Goal: Information Seeking & Learning: Learn about a topic

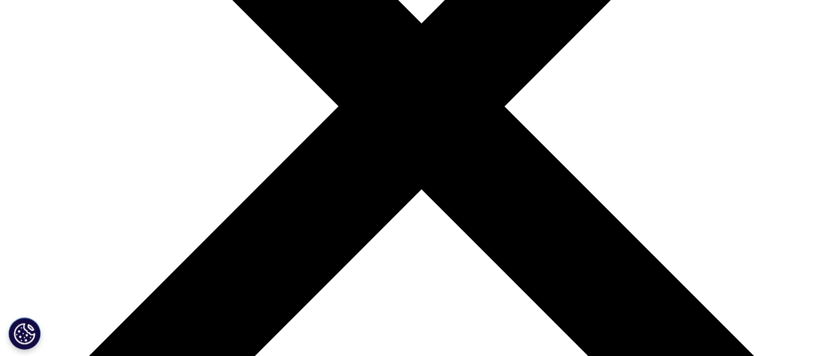
scroll to position [3912, 0]
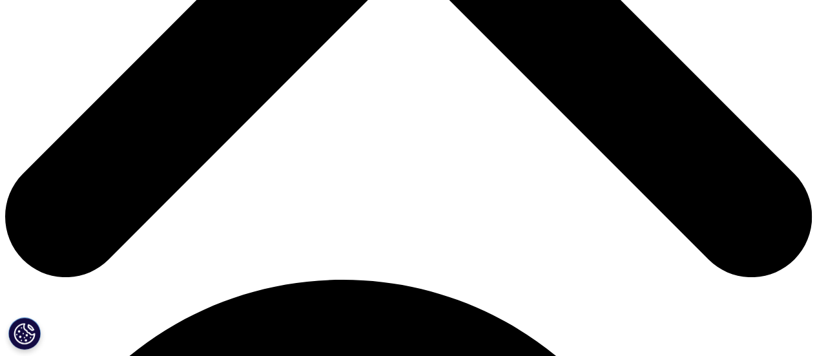
scroll to position [549, 0]
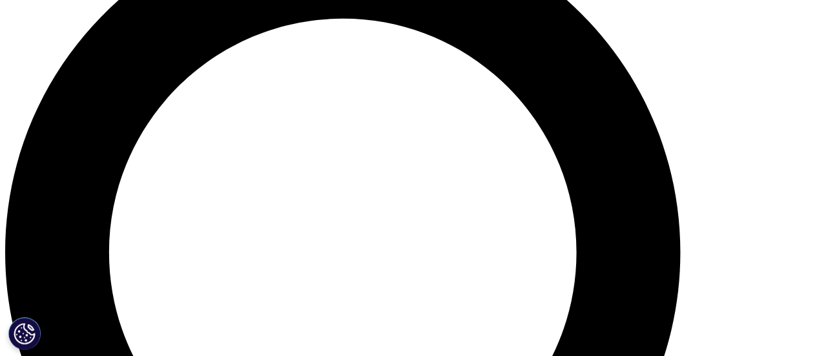
scroll to position [913, 0]
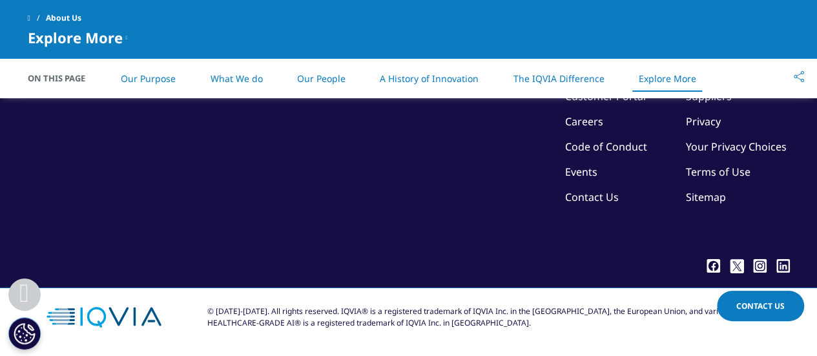
scroll to position [2967, 0]
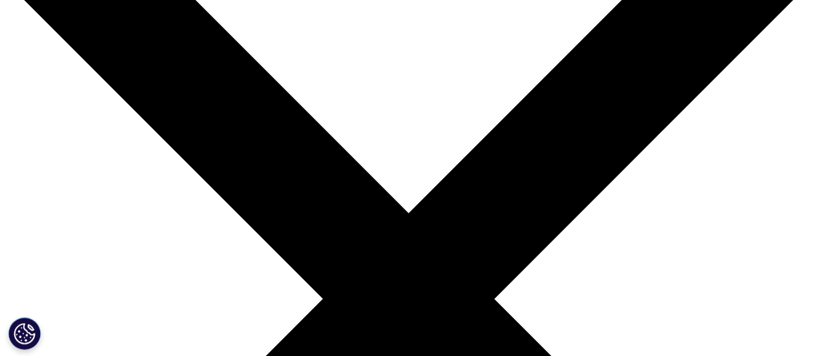
scroll to position [128, 0]
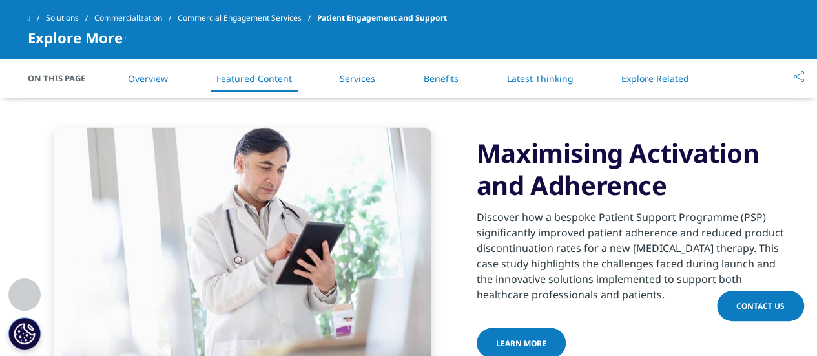
scroll to position [1198, 0]
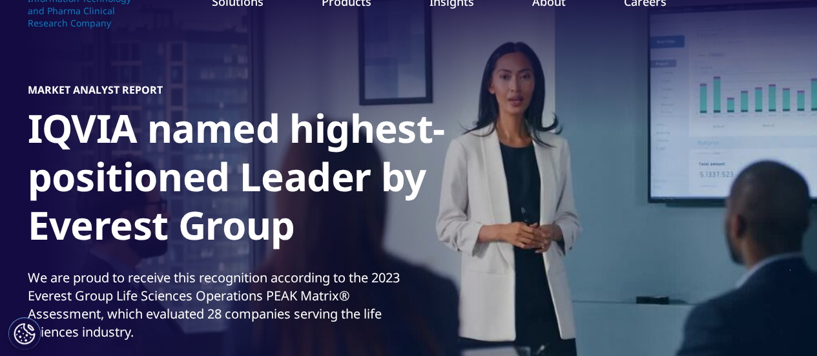
scroll to position [68, 0]
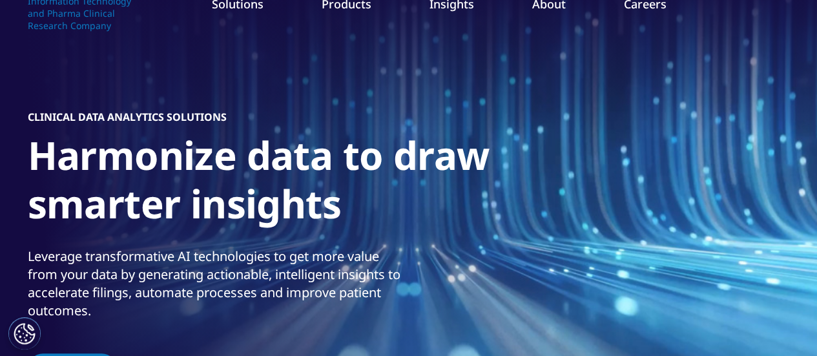
click at [684, 160] on link "IQVIA Health Communications Group" at bounding box center [735, 170] width 150 height 28
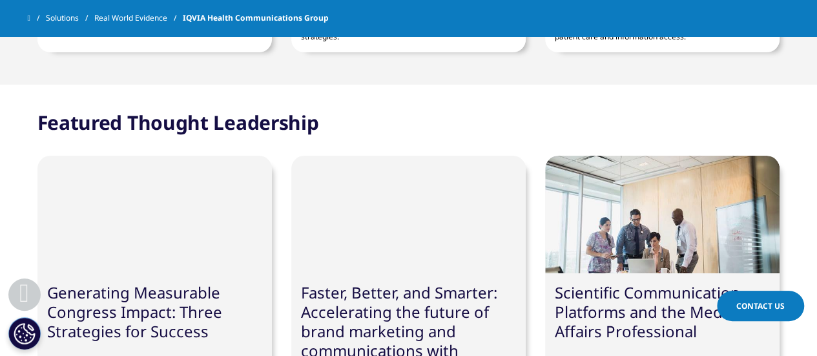
scroll to position [4289, 0]
